Goal: Complete application form

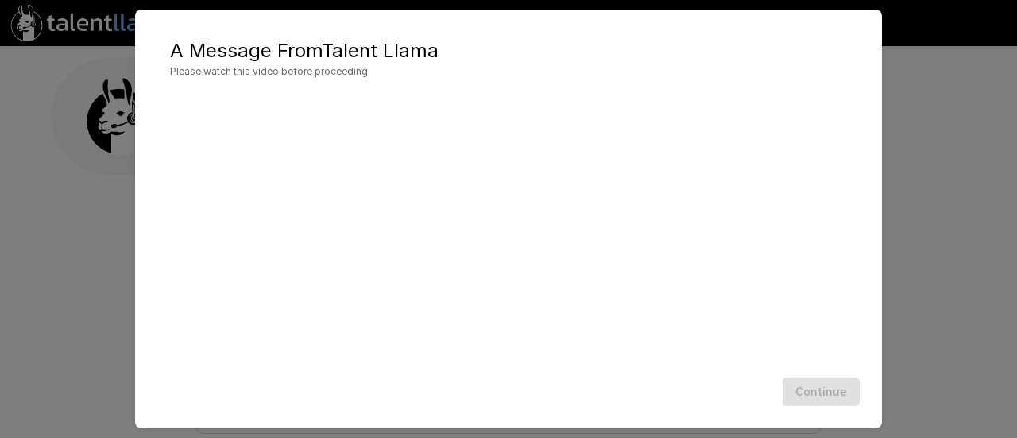
scroll to position [111, 0]
click at [704, 369] on div at bounding box center [508, 231] width 715 height 279
click at [829, 395] on button "Continue" at bounding box center [820, 391] width 77 height 29
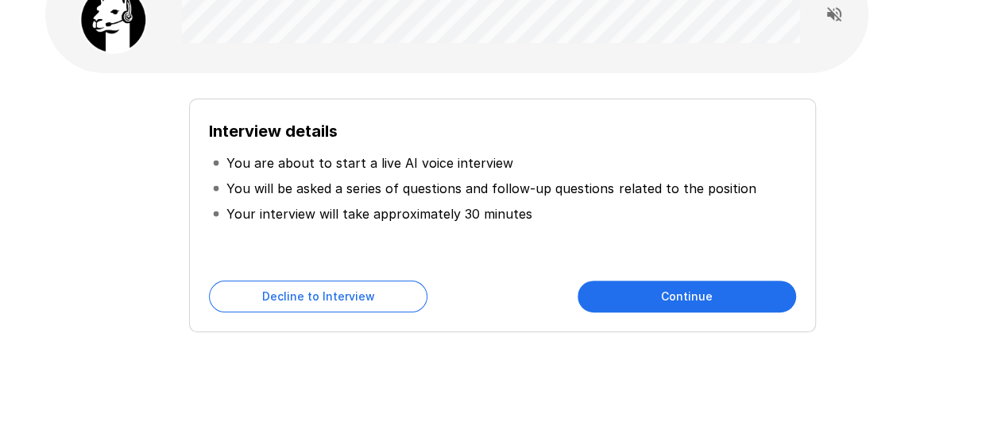
scroll to position [121, 0]
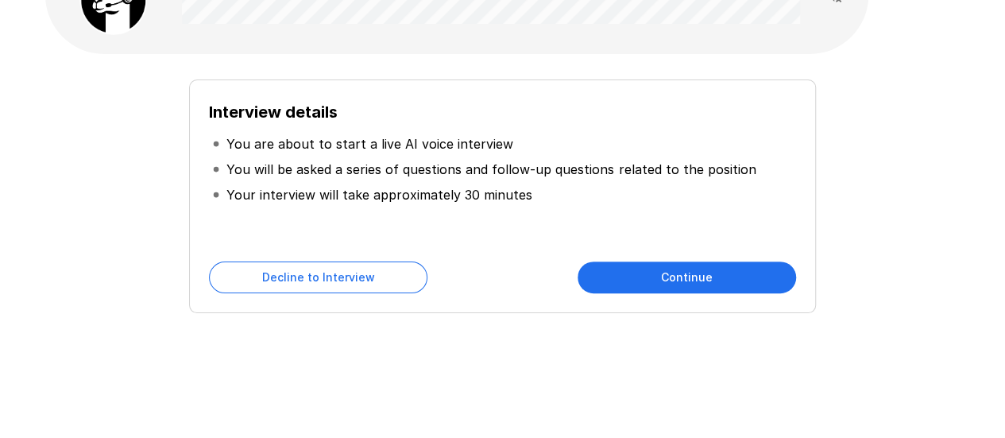
click at [732, 284] on button "Continue" at bounding box center [686, 277] width 218 height 32
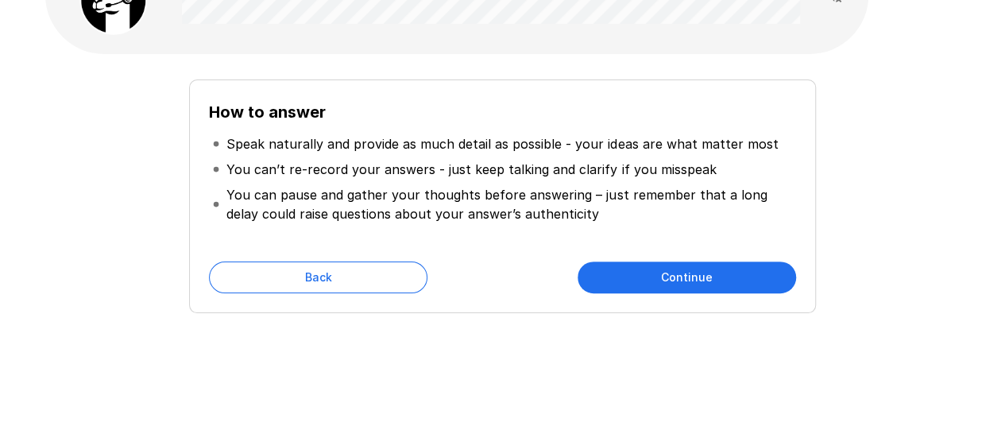
click at [732, 284] on button "Continue" at bounding box center [686, 277] width 218 height 32
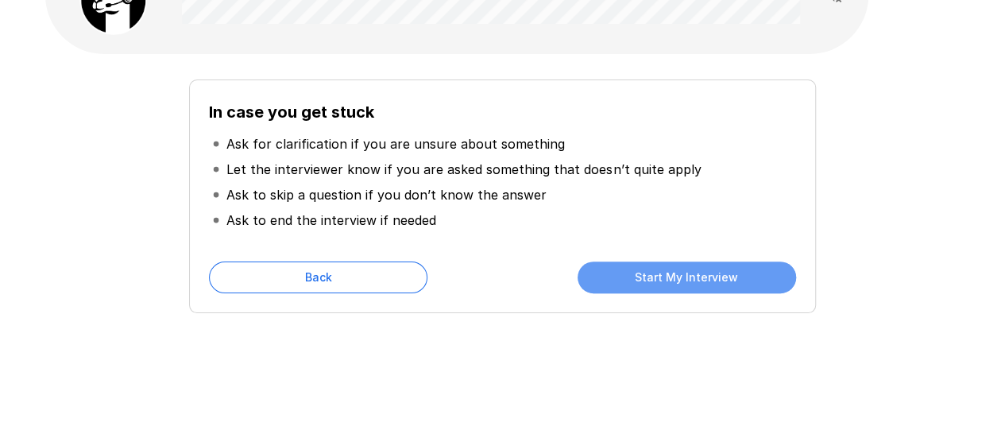
click at [732, 284] on button "Start My Interview" at bounding box center [686, 277] width 218 height 32
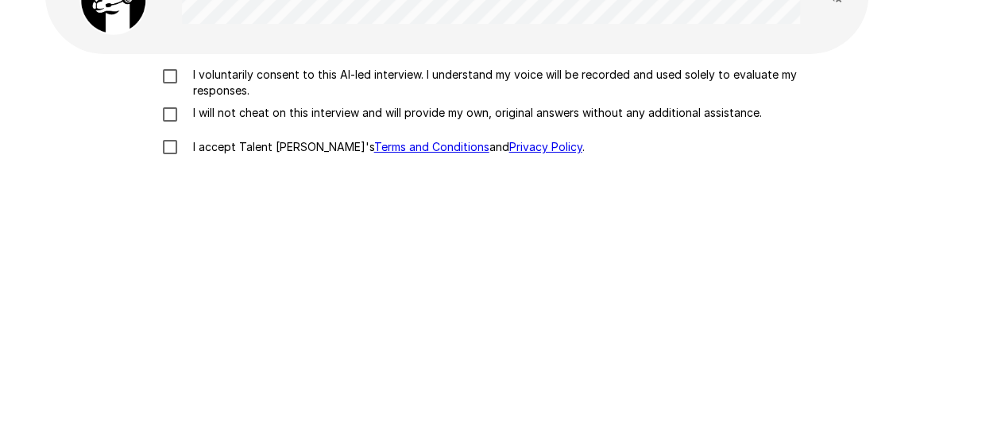
click at [278, 83] on p "I voluntarily consent to this AI-led interview. I understand my voice will be r…" at bounding box center [520, 83] width 666 height 32
click at [259, 116] on p "I will not cheat on this interview and will provide my own, original answers wi…" at bounding box center [474, 113] width 575 height 16
click at [232, 141] on p "I accept Talent Llama's Terms and Conditions and Privacy Policy ." at bounding box center [386, 147] width 398 height 16
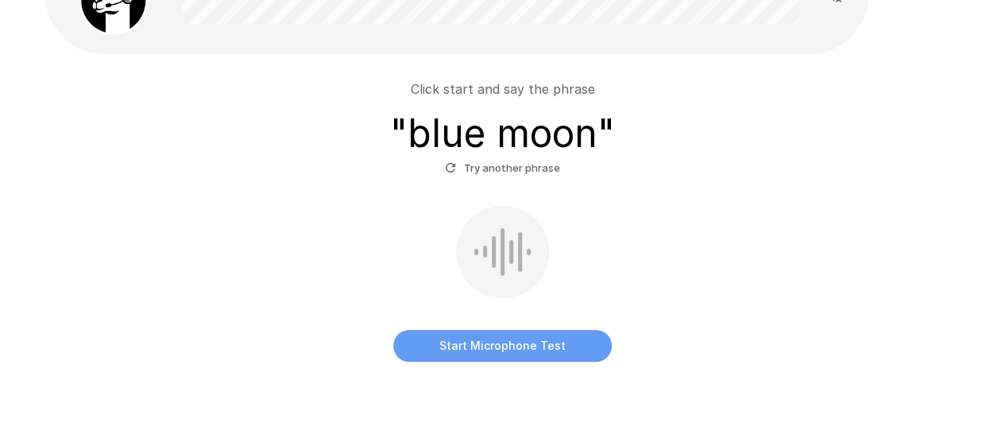
click at [555, 353] on button "Start Microphone Test" at bounding box center [502, 346] width 218 height 32
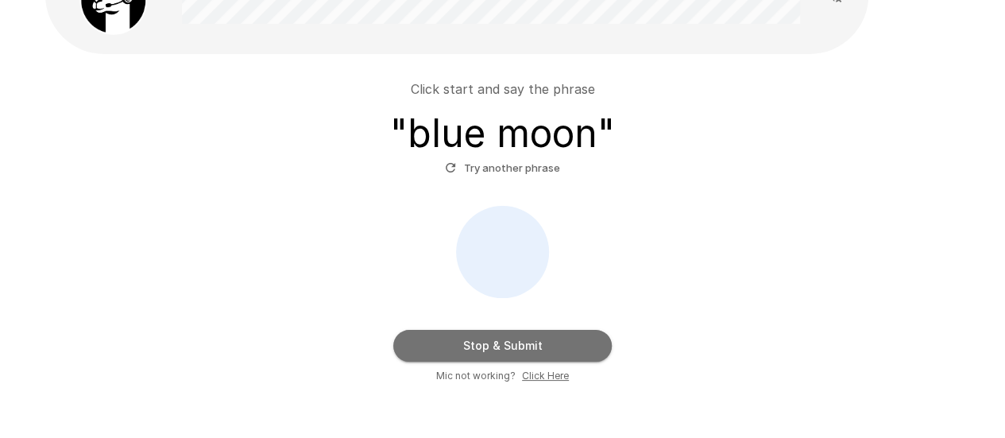
click at [555, 353] on button "Stop & Submit" at bounding box center [502, 346] width 218 height 32
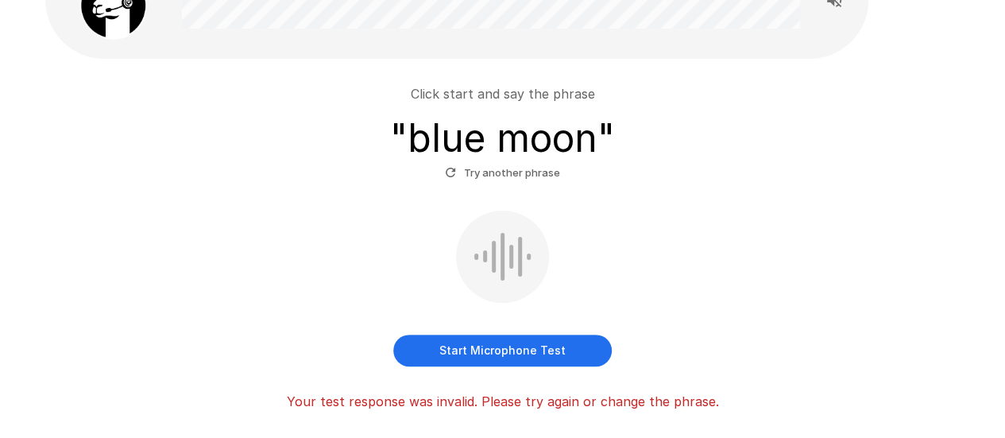
scroll to position [121, 0]
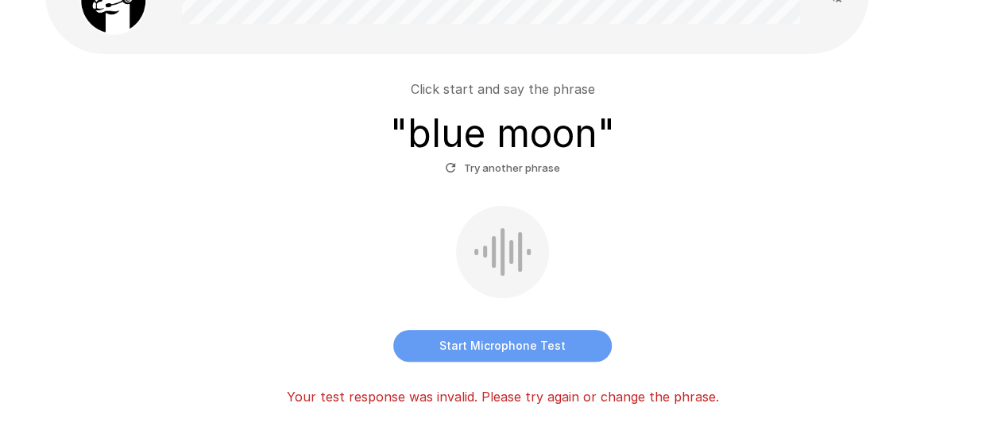
click at [513, 348] on button "Start Microphone Test" at bounding box center [502, 346] width 218 height 32
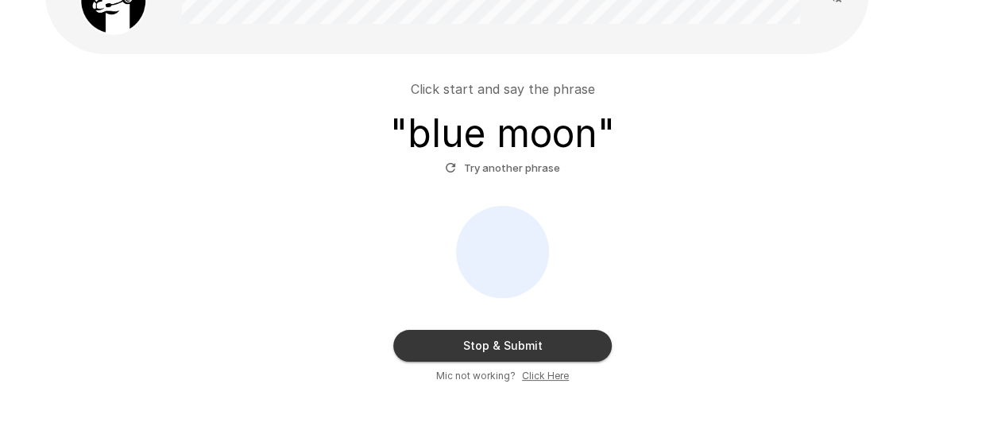
click at [513, 348] on button "Stop & Submit" at bounding box center [502, 346] width 218 height 32
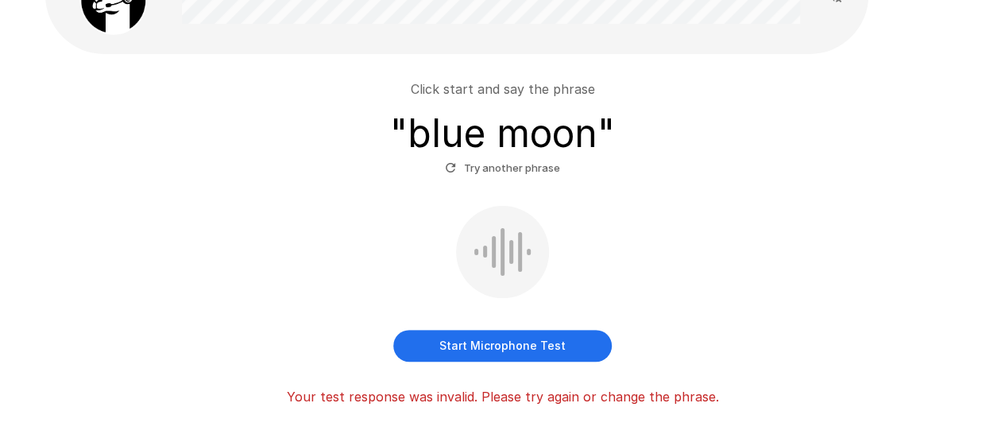
click at [513, 348] on button "Start Microphone Test" at bounding box center [502, 346] width 218 height 32
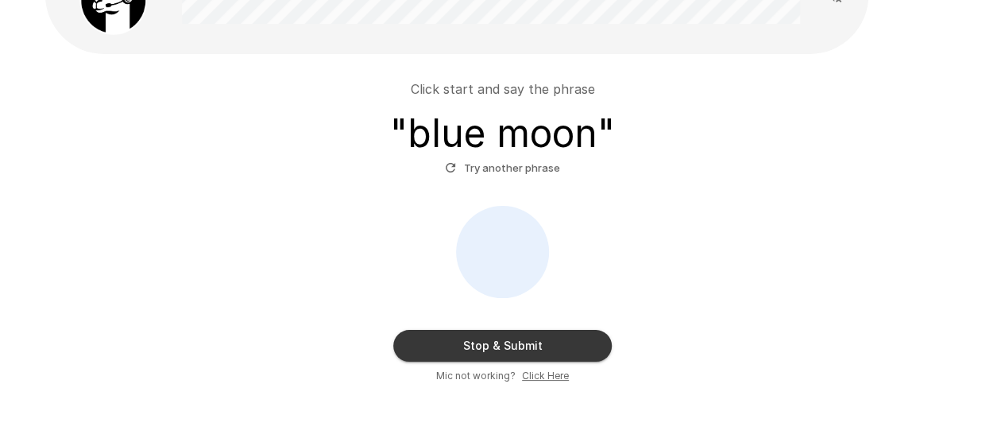
click at [467, 164] on button "Try another phrase" at bounding box center [502, 168] width 123 height 25
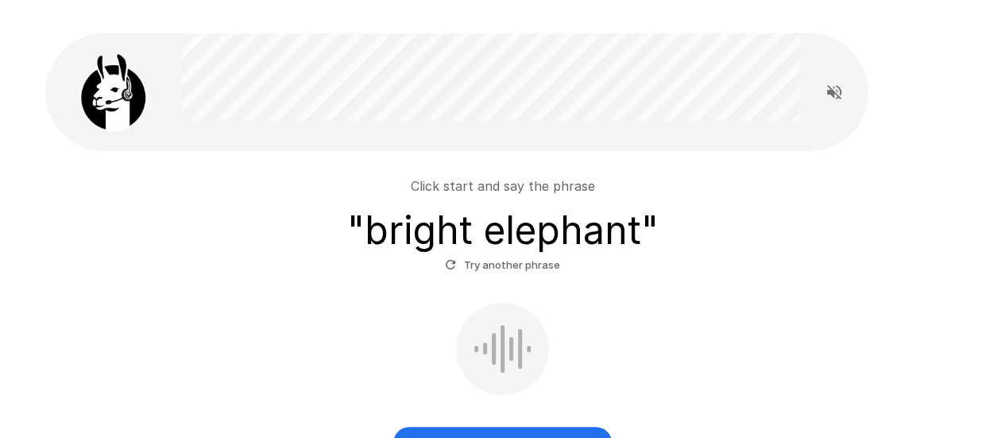
scroll to position [105, 0]
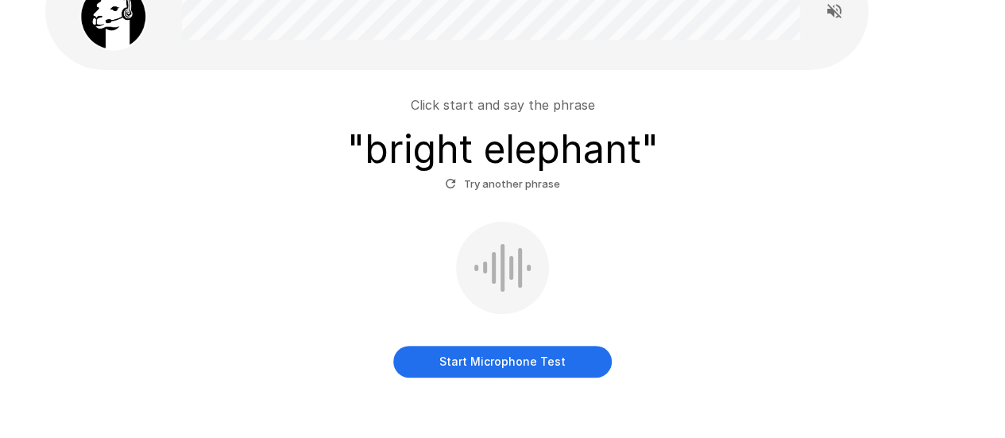
drag, startPoint x: 501, startPoint y: 320, endPoint x: 529, endPoint y: 366, distance: 53.8
click at [529, 366] on div "Start Microphone Test" at bounding box center [503, 300] width 902 height 156
click at [529, 366] on button "Start Microphone Test" at bounding box center [502, 362] width 218 height 32
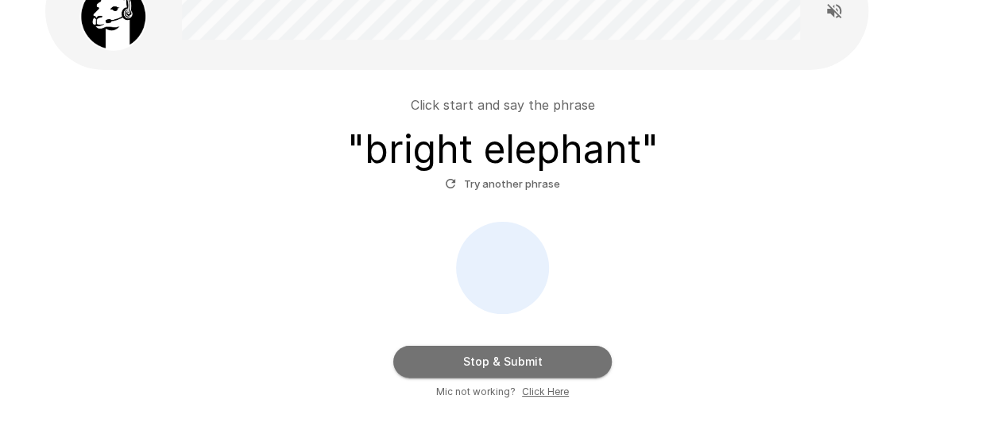
click at [529, 366] on button "Stop & Submit" at bounding box center [502, 362] width 218 height 32
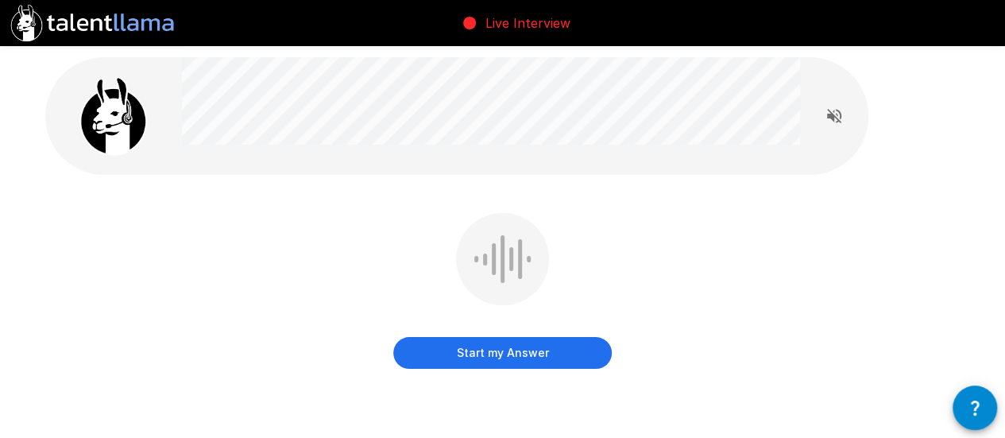
click at [602, 360] on button "Start my Answer" at bounding box center [502, 353] width 218 height 32
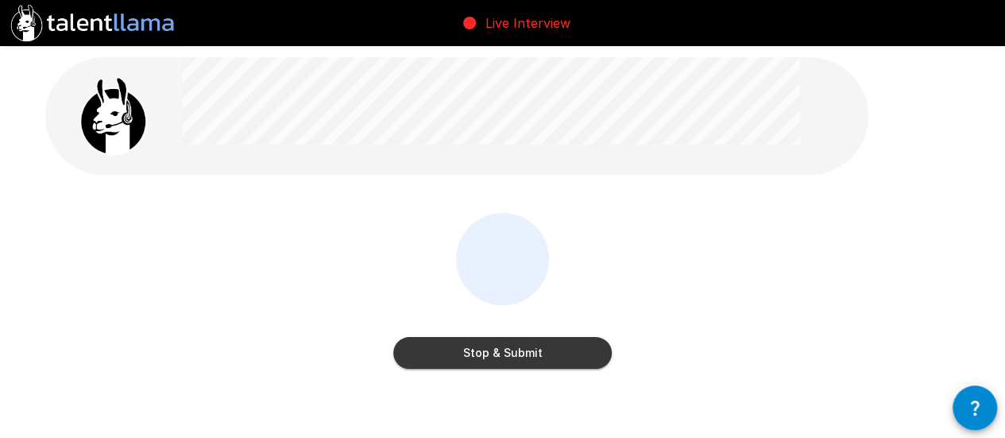
click at [602, 360] on button "Stop & Submit" at bounding box center [502, 353] width 218 height 32
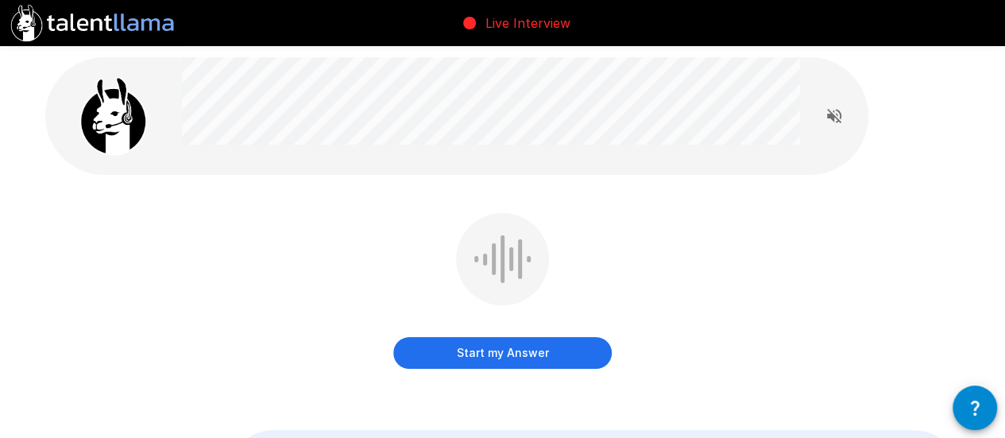
click at [602, 360] on button "Start my Answer" at bounding box center [502, 353] width 218 height 32
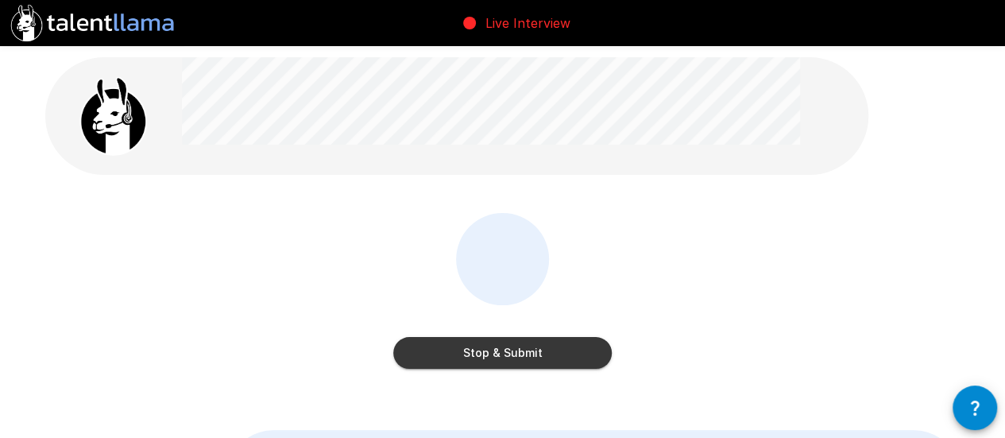
click at [602, 360] on button "Stop & Submit" at bounding box center [502, 353] width 218 height 32
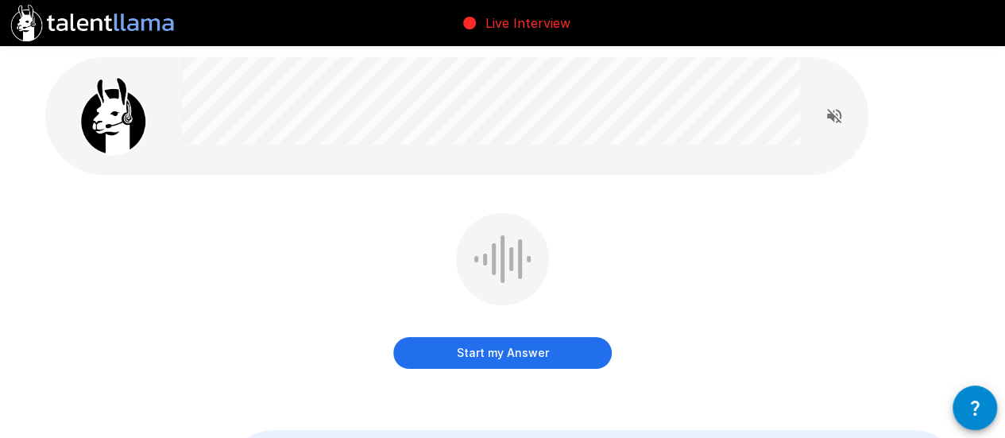
click at [602, 360] on button "Start my Answer" at bounding box center [502, 353] width 218 height 32
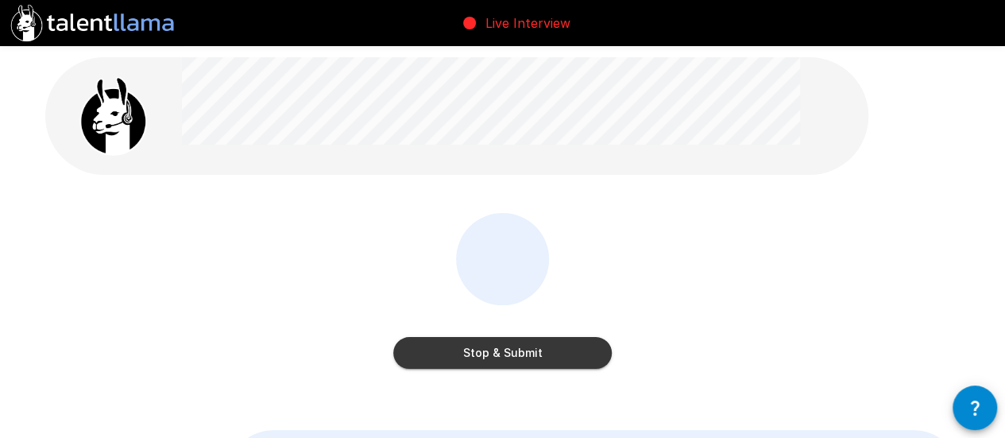
click at [602, 360] on button "Stop & Submit" at bounding box center [502, 353] width 218 height 32
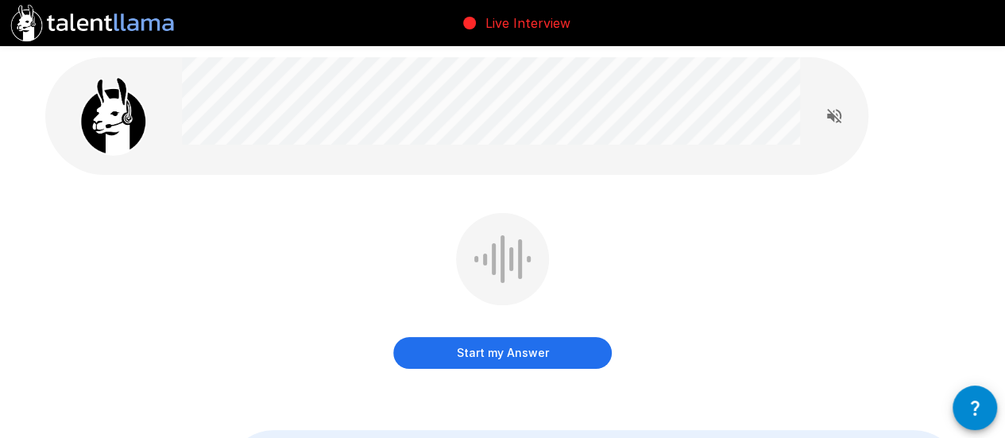
click at [602, 360] on button "Start my Answer" at bounding box center [502, 353] width 218 height 32
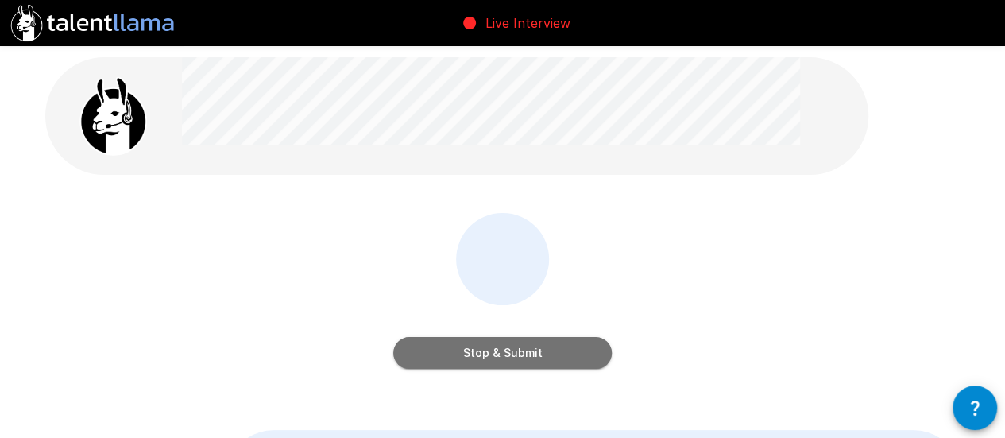
click at [602, 360] on button "Stop & Submit" at bounding box center [502, 353] width 218 height 32
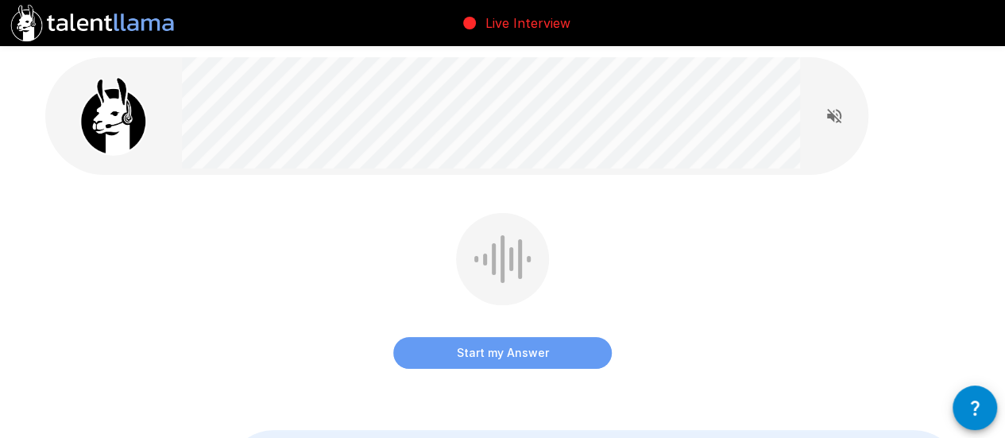
click at [534, 362] on button "Start my Answer" at bounding box center [502, 353] width 218 height 32
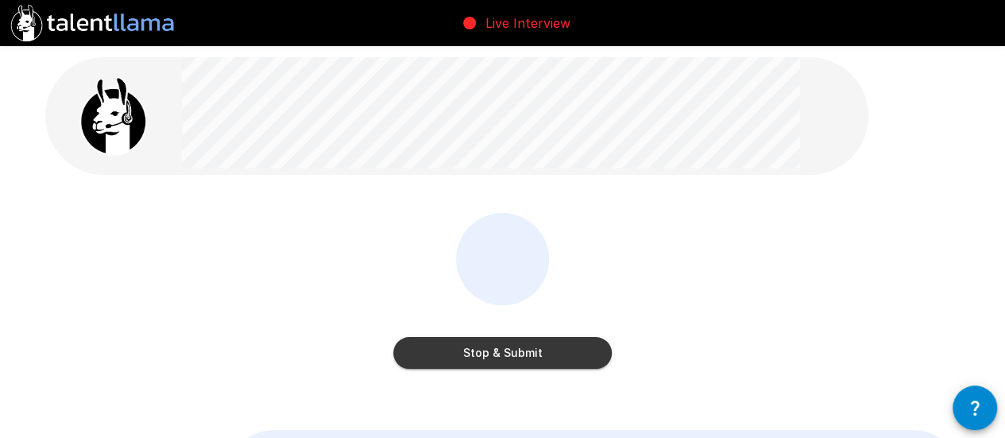
click at [534, 362] on button "Stop & Submit" at bounding box center [502, 353] width 218 height 32
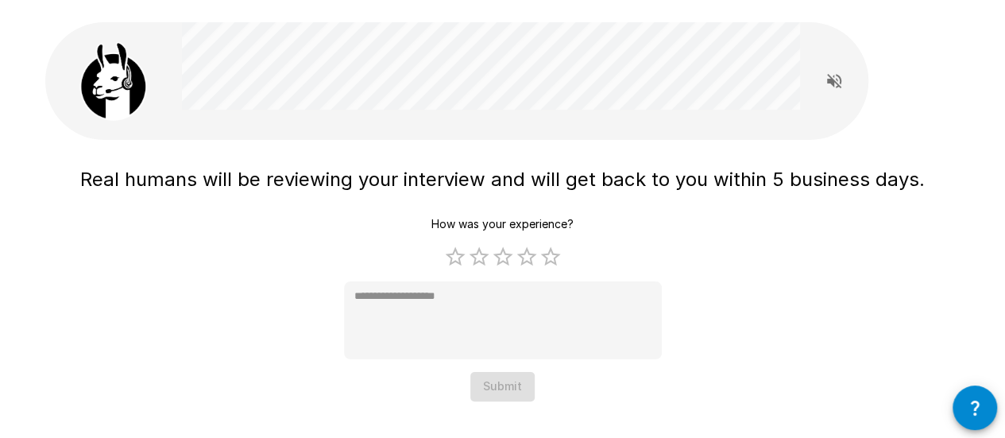
scroll to position [62, 0]
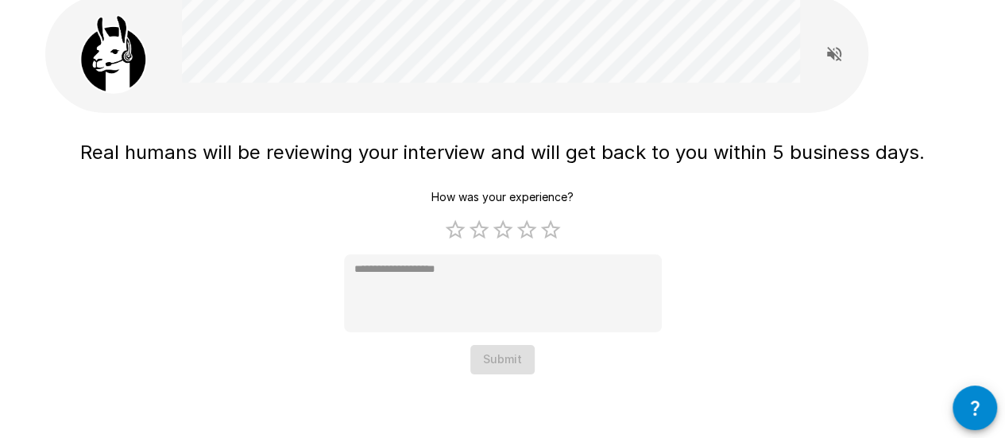
click at [499, 360] on div "How was your experience? 1 Star 2 Stars 3 Stars 4 Stars 5 Stars Empty * Submit" at bounding box center [503, 278] width 318 height 191
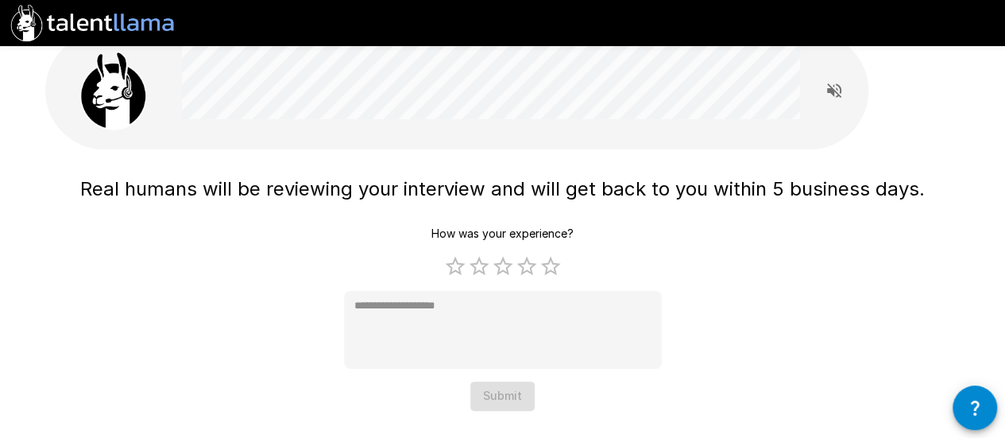
scroll to position [0, 0]
